Goal: Use online tool/utility: Utilize a website feature to perform a specific function

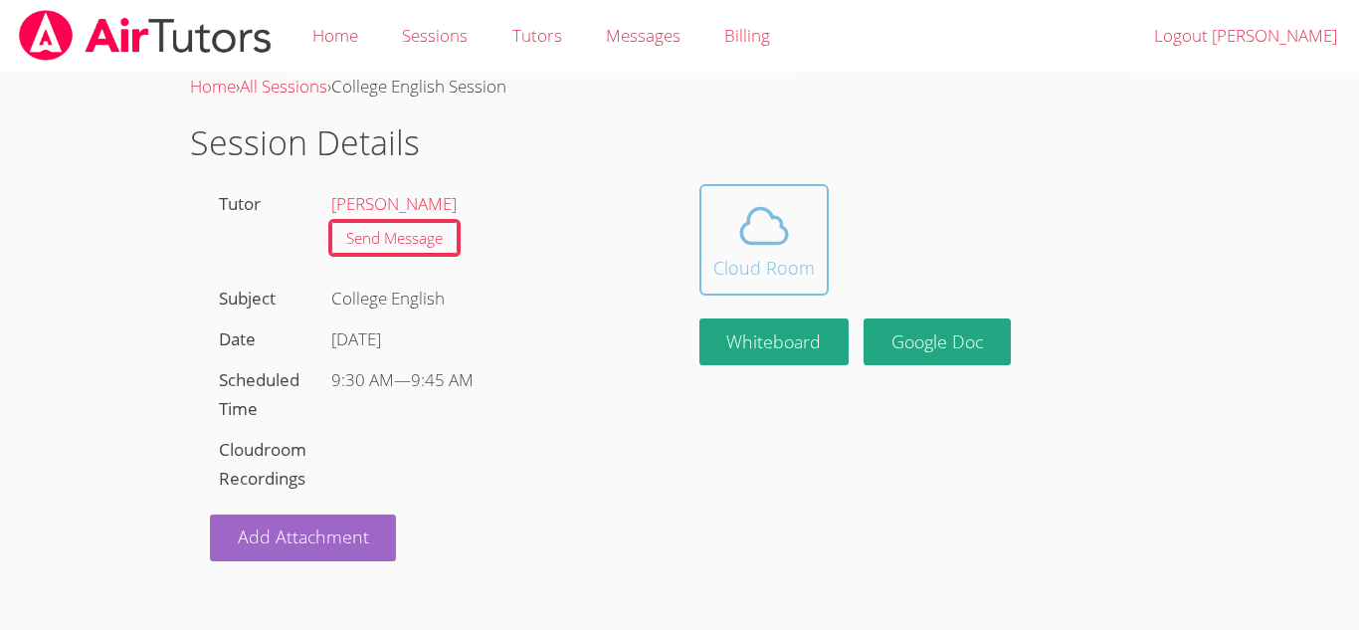
click at [778, 194] on button "Cloud Room" at bounding box center [763, 239] width 129 height 111
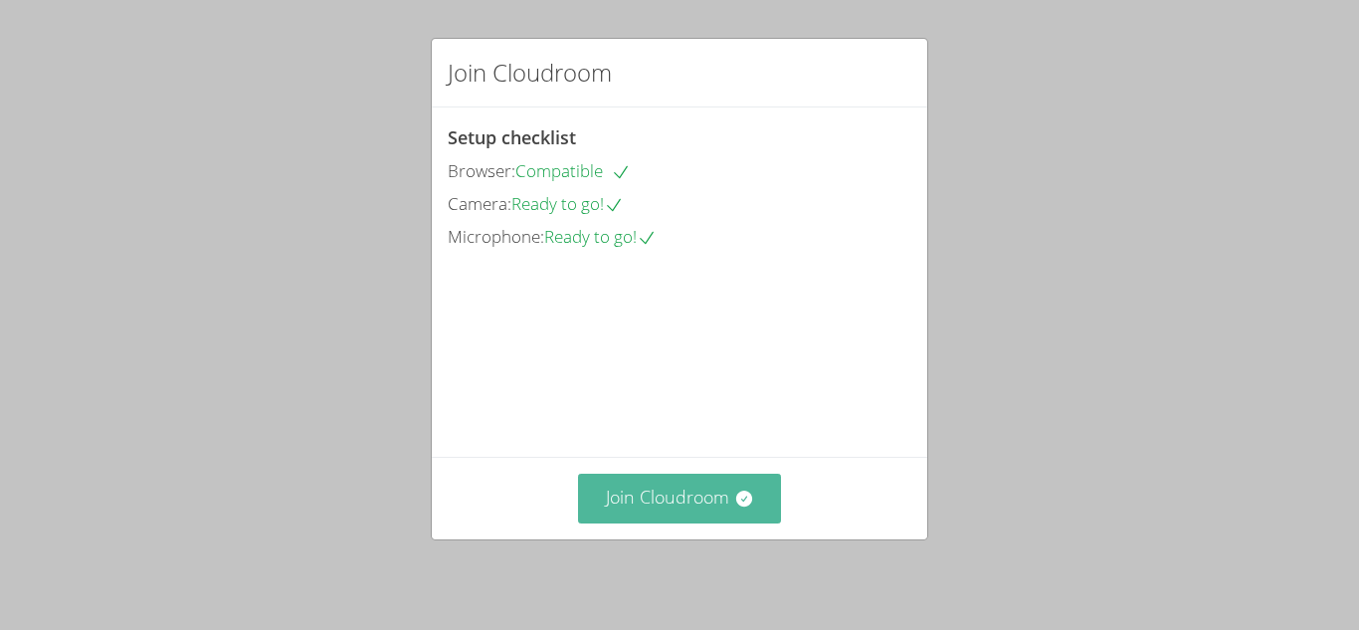
click at [700, 488] on button "Join Cloudroom" at bounding box center [680, 498] width 204 height 49
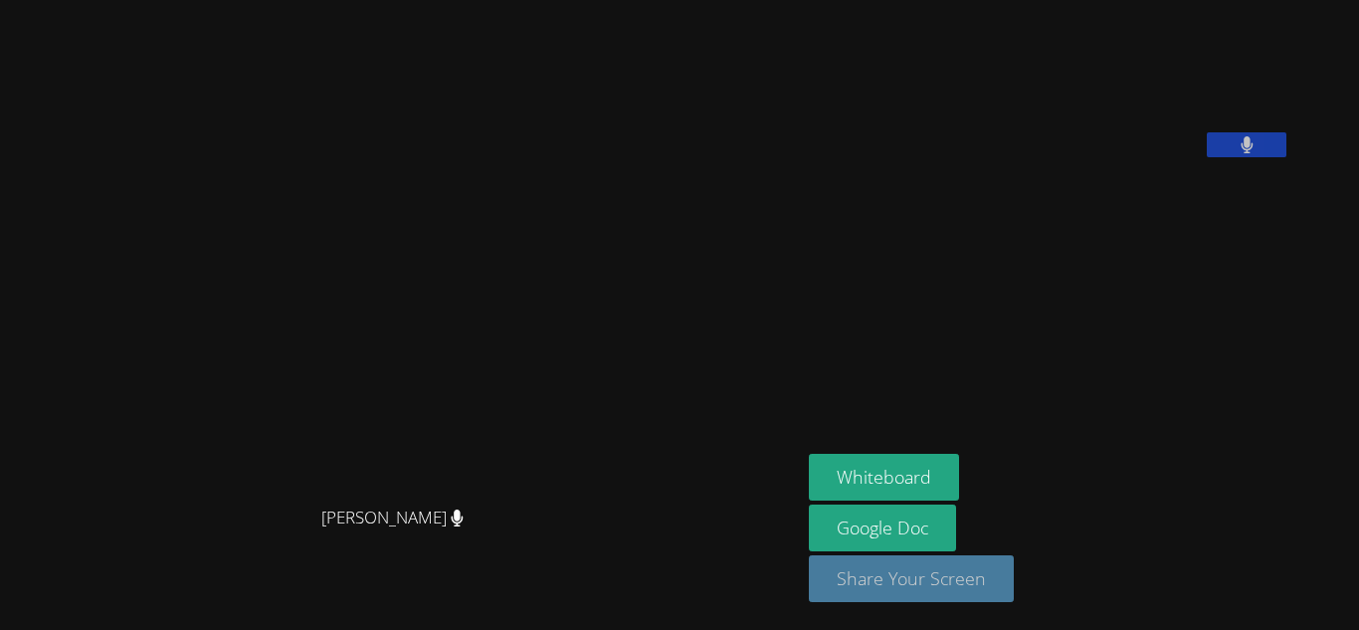
click at [946, 585] on button "Share Your Screen" at bounding box center [911, 578] width 205 height 47
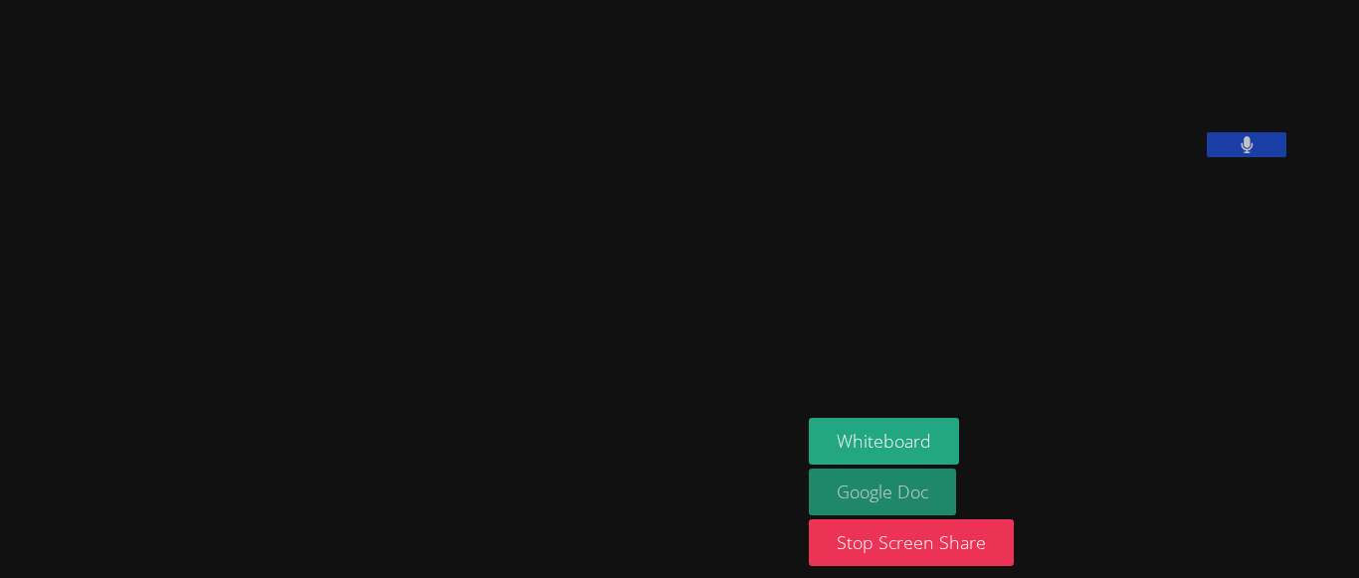
click at [939, 476] on link "Google Doc" at bounding box center [882, 492] width 147 height 47
